Goal: Task Accomplishment & Management: Manage account settings

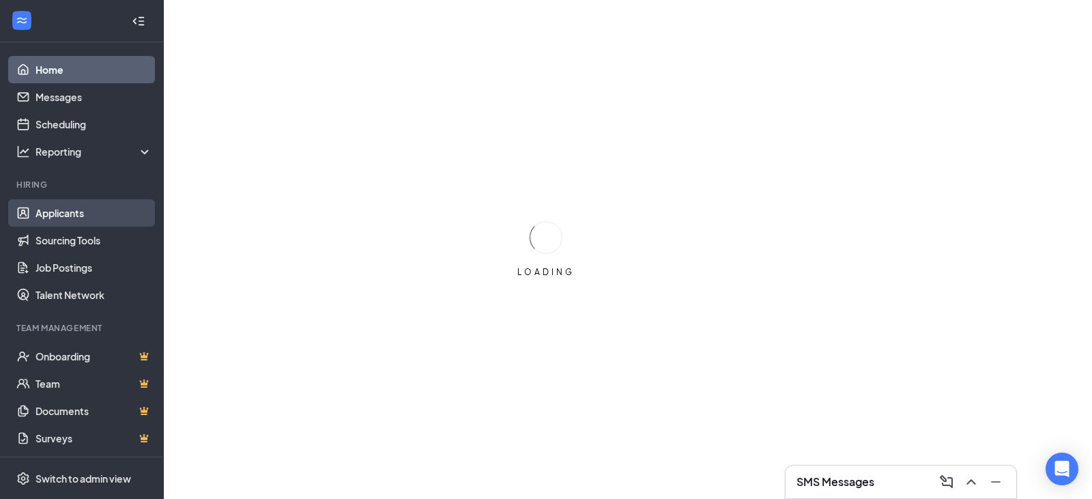
click at [40, 210] on link "Applicants" at bounding box center [94, 212] width 117 height 27
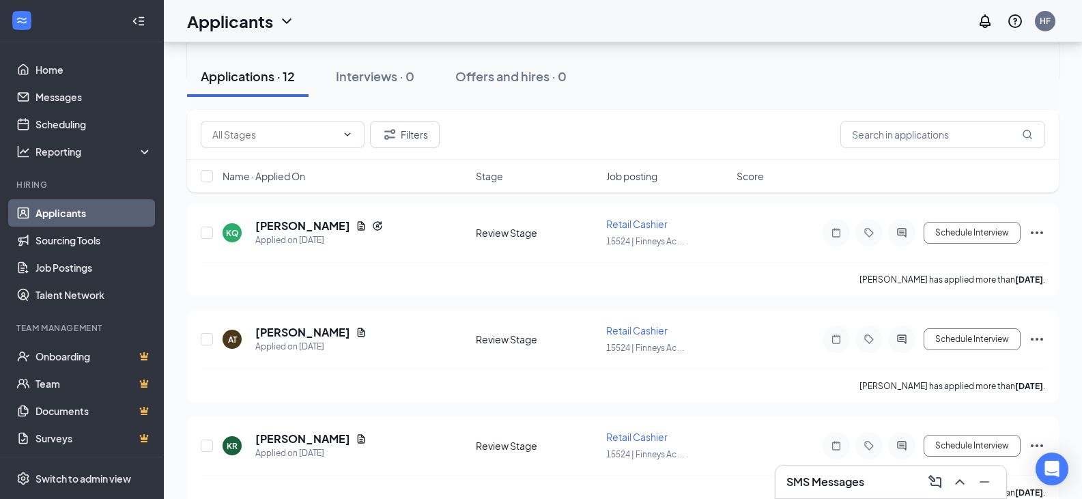
scroll to position [683, 0]
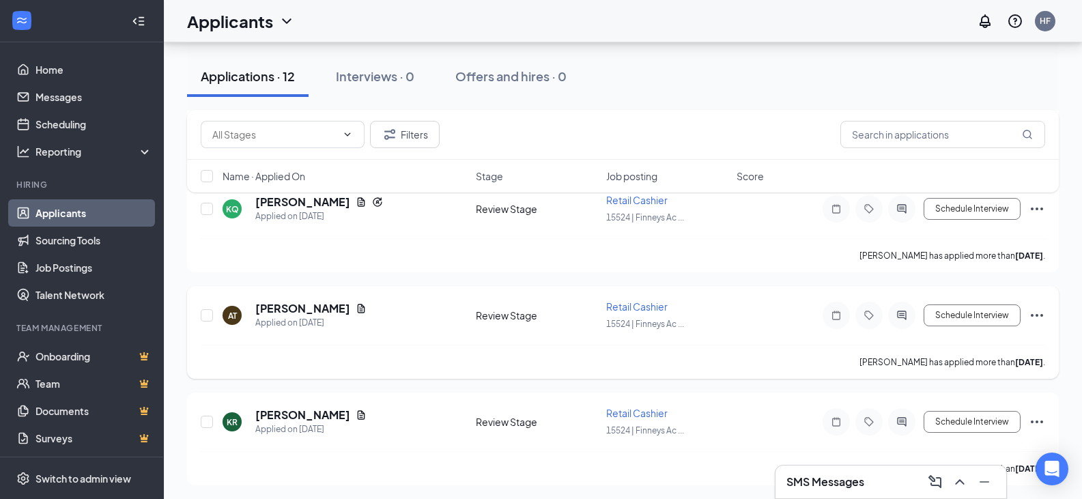
click at [1039, 315] on icon "Ellipses" at bounding box center [1037, 315] width 16 height 16
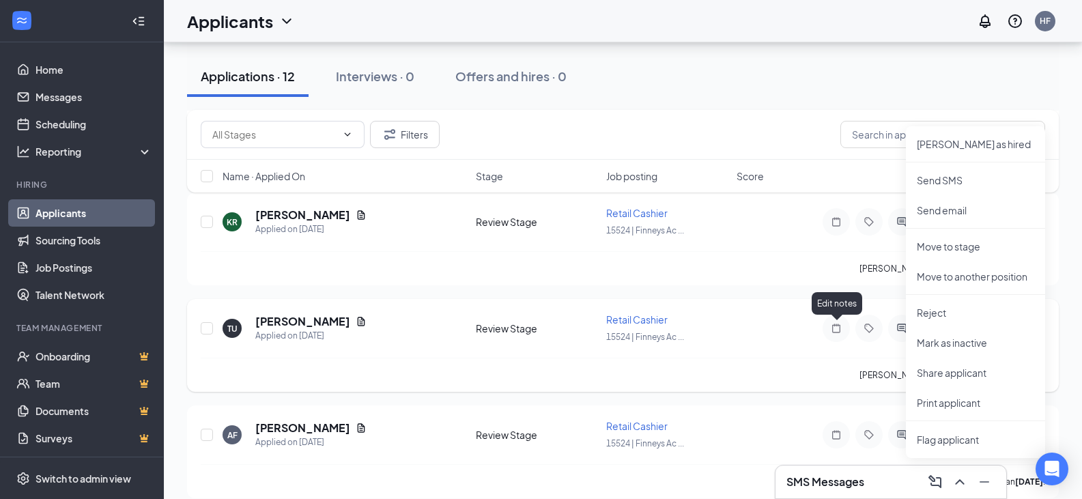
scroll to position [888, 0]
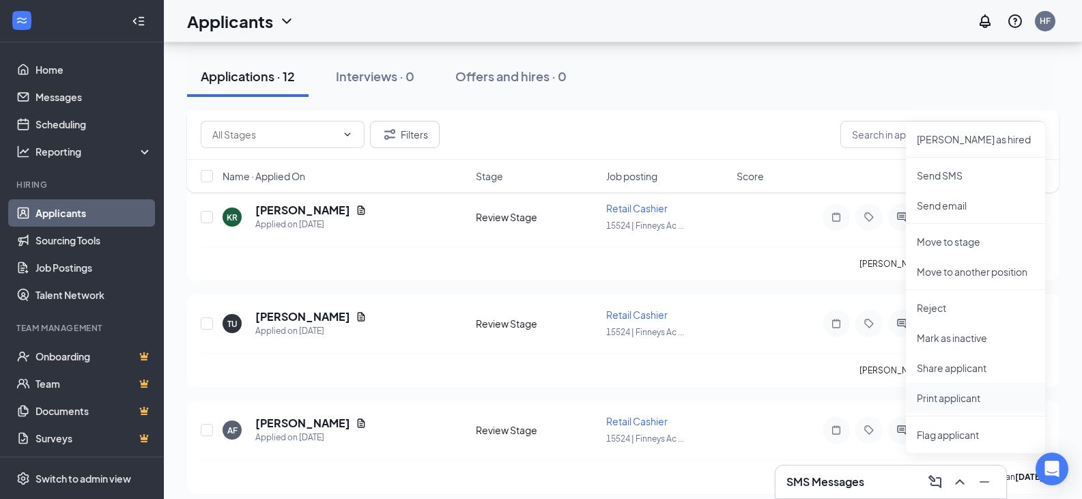
click at [938, 392] on p "Print applicant" at bounding box center [975, 398] width 117 height 14
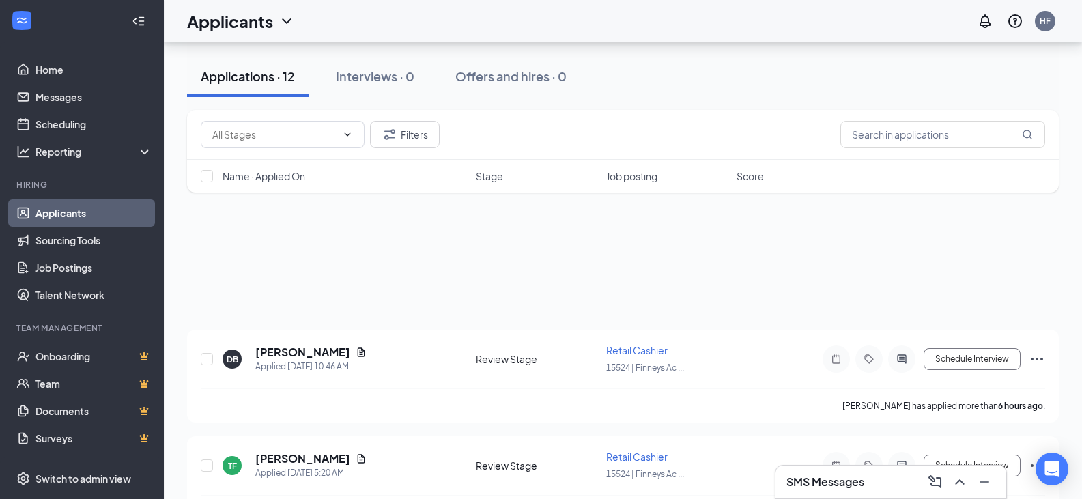
scroll to position [341, 0]
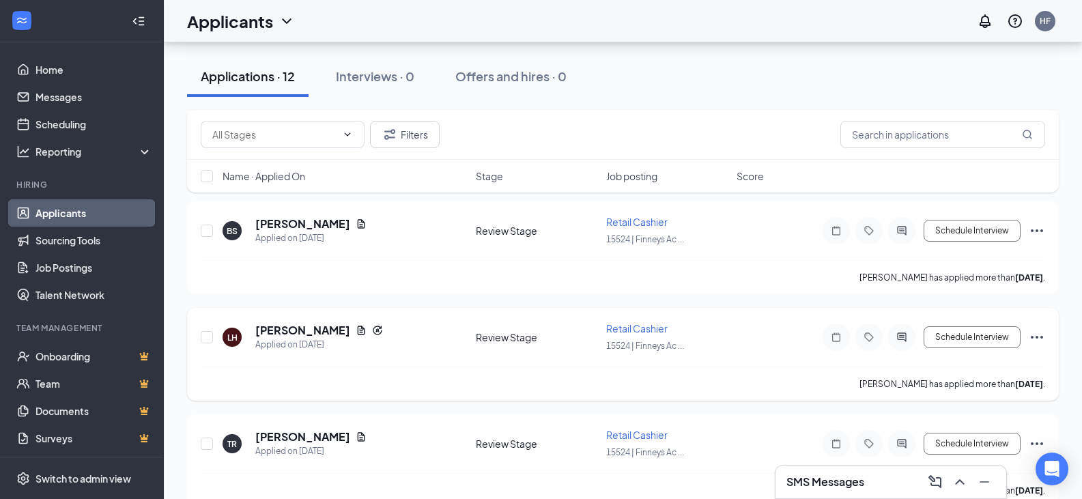
click at [1044, 335] on icon "Ellipses" at bounding box center [1037, 337] width 16 height 16
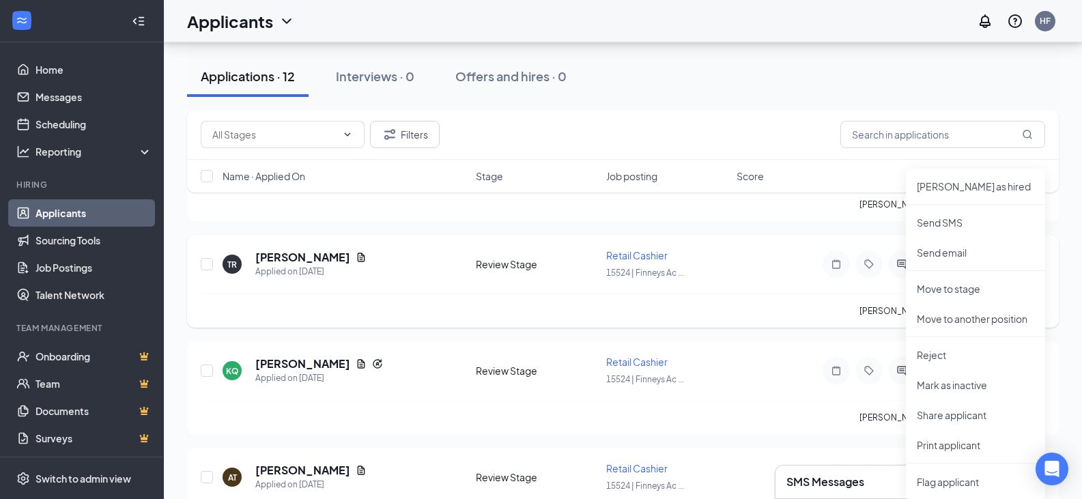
scroll to position [546, 0]
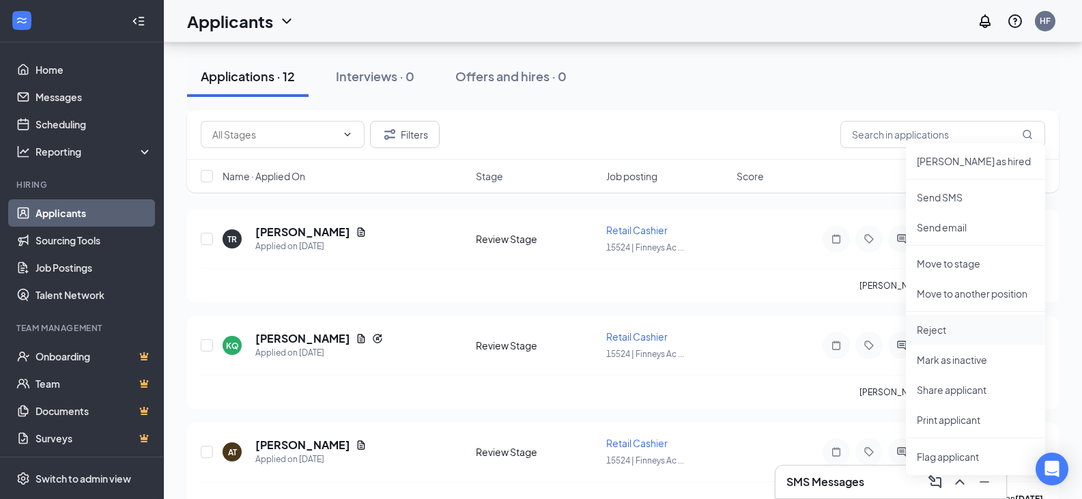
click at [934, 331] on p "Reject" at bounding box center [975, 330] width 117 height 14
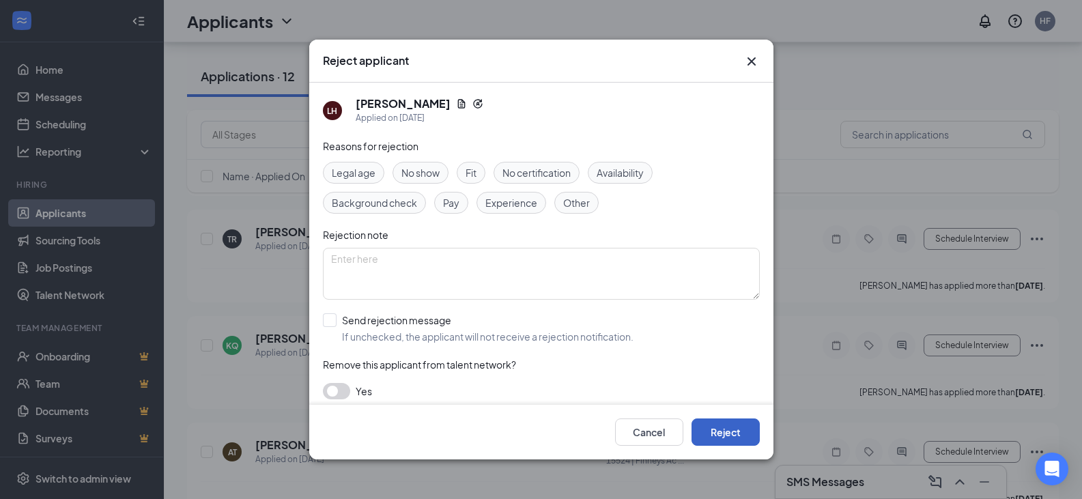
click at [728, 435] on button "Reject" at bounding box center [726, 432] width 68 height 27
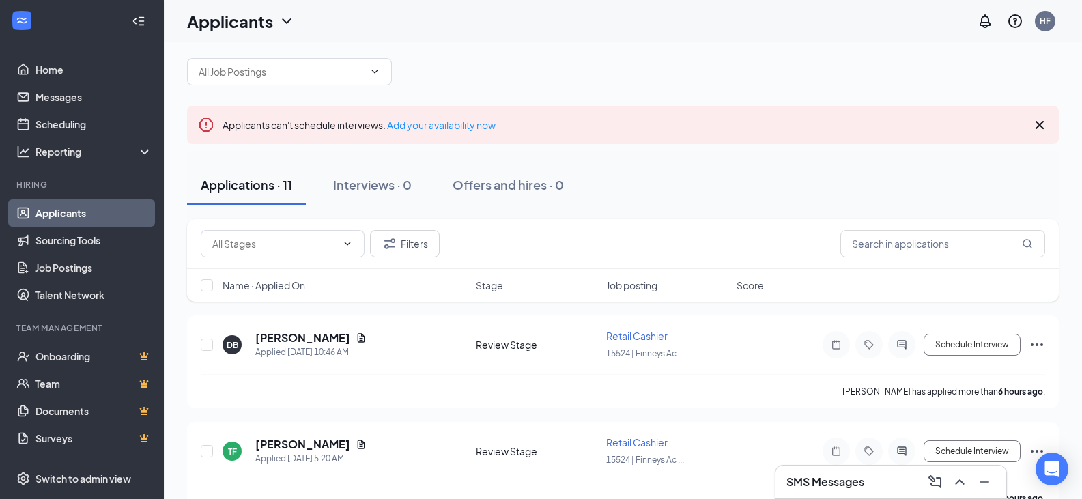
scroll to position [0, 0]
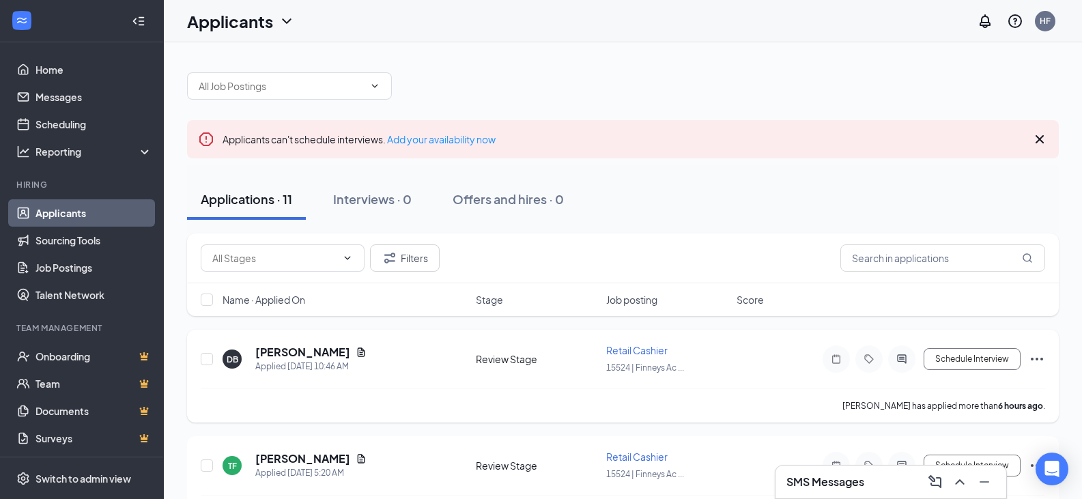
click at [1034, 360] on icon "Ellipses" at bounding box center [1037, 359] width 16 height 16
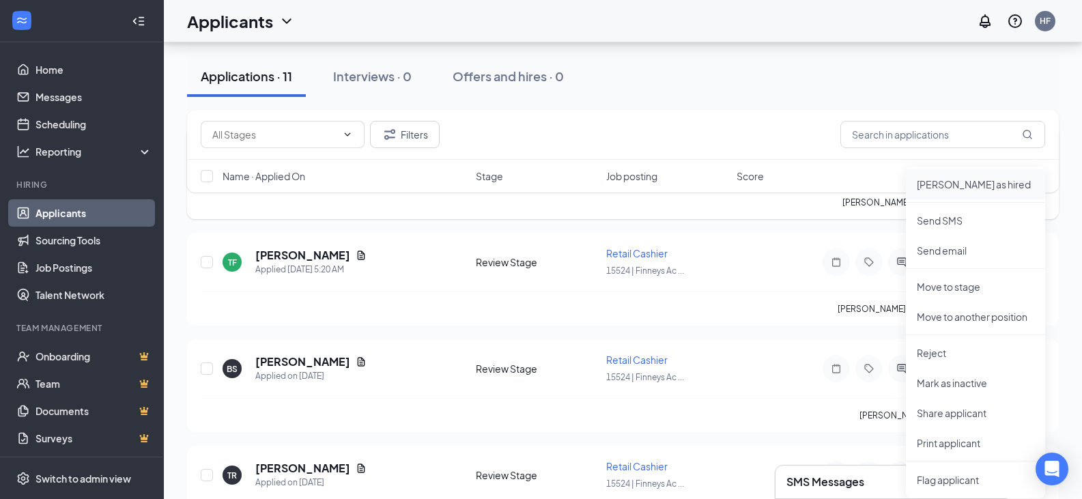
scroll to position [205, 0]
click at [938, 348] on p "Reject" at bounding box center [975, 352] width 117 height 14
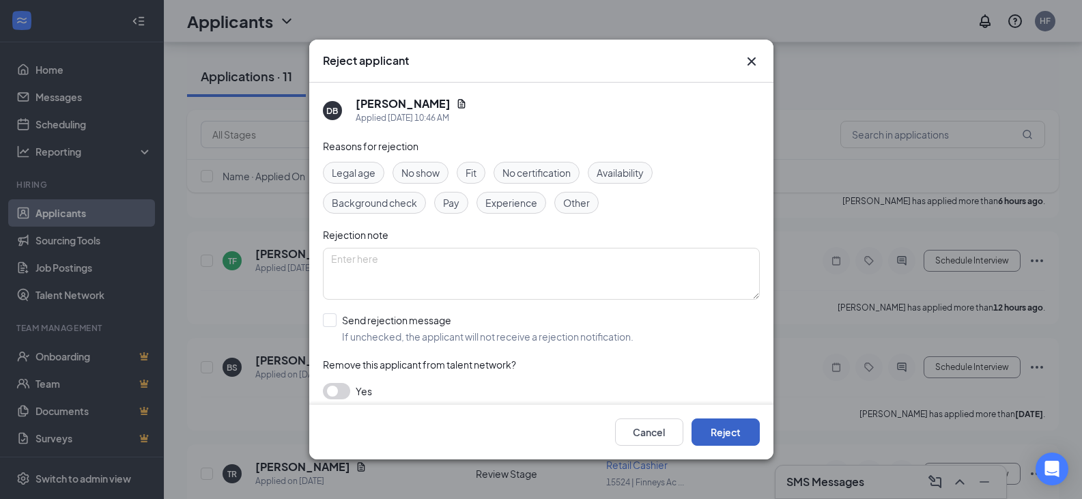
click at [732, 423] on button "Reject" at bounding box center [726, 432] width 68 height 27
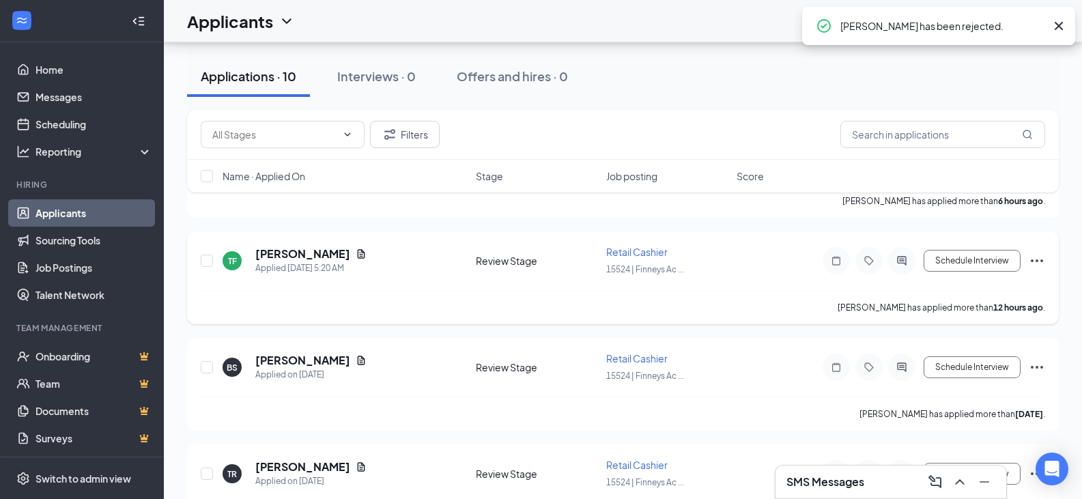
click at [1040, 262] on icon "Ellipses" at bounding box center [1037, 261] width 16 height 16
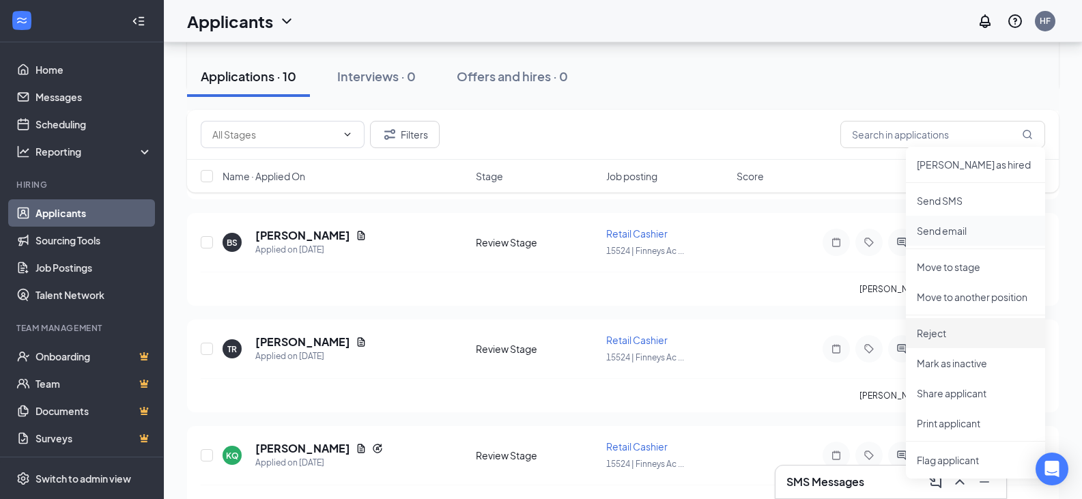
scroll to position [341, 0]
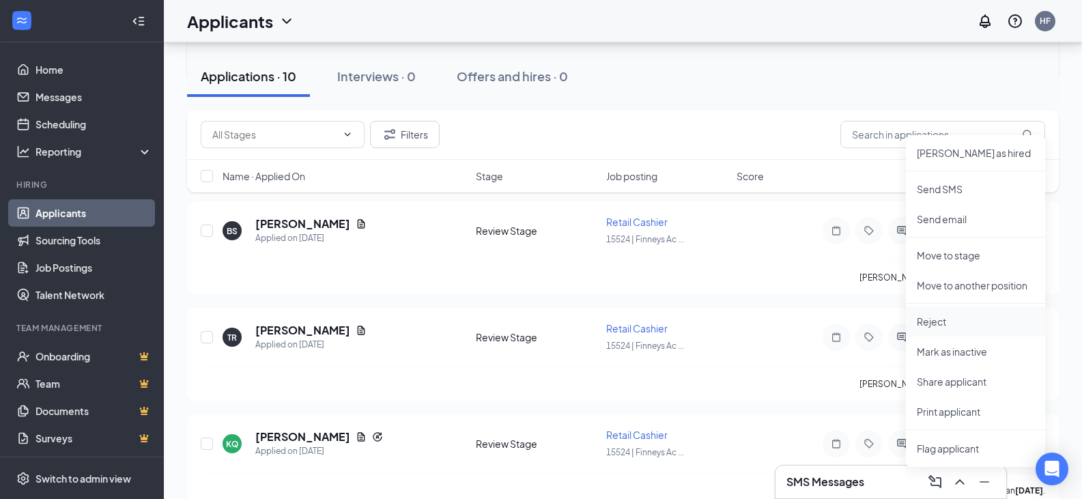
click at [926, 322] on p "Reject" at bounding box center [975, 322] width 117 height 14
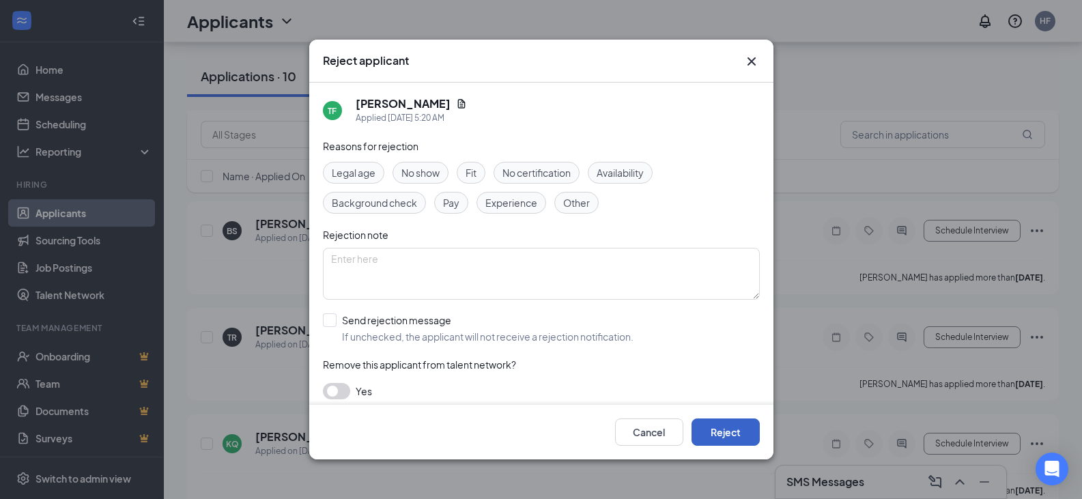
click at [727, 424] on button "Reject" at bounding box center [726, 432] width 68 height 27
